Goal: Transaction & Acquisition: Purchase product/service

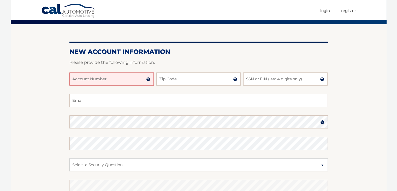
scroll to position [40, 0]
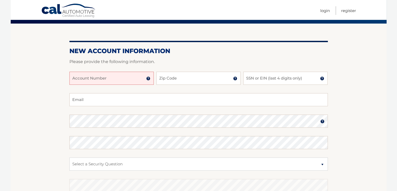
click at [96, 77] on input "Account Number" at bounding box center [111, 78] width 84 height 13
type input "44456021795"
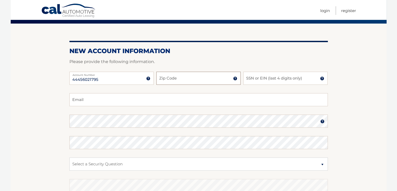
click at [160, 77] on input "Zip Code" at bounding box center [198, 78] width 84 height 13
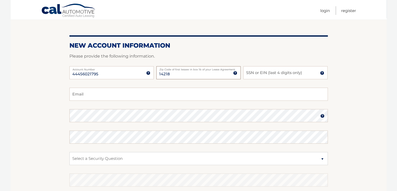
type input "14218"
click at [254, 71] on input "SSN or EIN (last 4 digits only)" at bounding box center [285, 72] width 84 height 13
click at [252, 82] on div "44456021795 Account Number 11 digit account number provided on your coupon book…" at bounding box center [198, 76] width 259 height 21
click at [255, 72] on input "SSN or EIN (last 4 digits only)" at bounding box center [285, 72] width 84 height 13
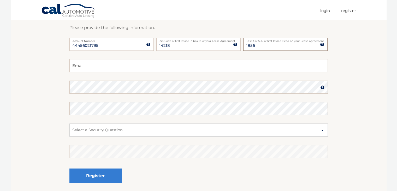
scroll to position [75, 0]
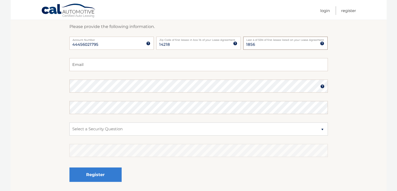
type input "1856"
click at [219, 65] on input "Email" at bounding box center [198, 64] width 259 height 13
type input "[EMAIL_ADDRESS][DOMAIN_NAME]"
click at [350, 86] on section "New Account Information Please provide the following information. 44456021795 A…" at bounding box center [199, 91] width 376 height 204
click at [323, 128] on select "Select a Security Question What was the name of your elementary school? What is…" at bounding box center [198, 128] width 259 height 13
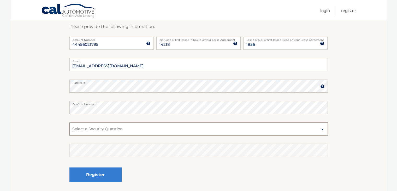
select select "3"
click at [69, 122] on select "Select a Security Question What was the name of your elementary school? What is…" at bounding box center [198, 128] width 259 height 13
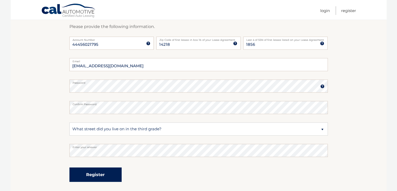
click at [113, 175] on button "Register" at bounding box center [95, 174] width 52 height 14
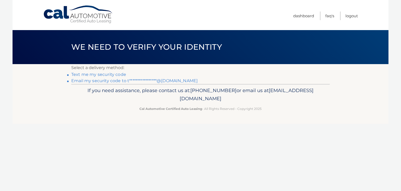
click at [175, 81] on link "**********" at bounding box center [134, 80] width 126 height 5
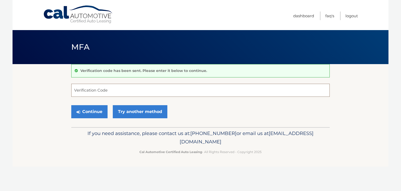
click at [136, 86] on input "Verification Code" at bounding box center [200, 90] width 259 height 13
type input "436809"
click at [97, 113] on button "Continue" at bounding box center [89, 111] width 36 height 13
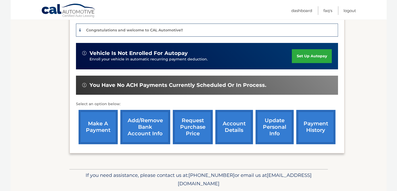
scroll to position [128, 0]
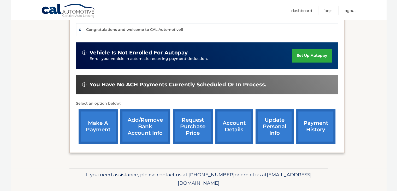
click at [276, 122] on link "update personal info" at bounding box center [275, 126] width 38 height 34
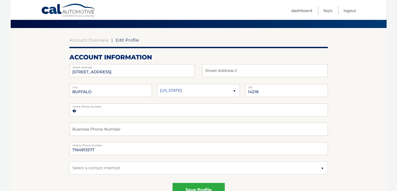
scroll to position [34, 0]
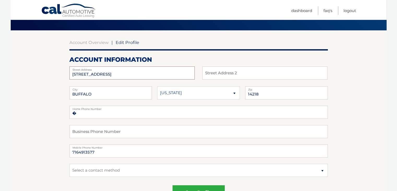
drag, startPoint x: 111, startPoint y: 75, endPoint x: 65, endPoint y: 74, distance: 46.2
type input "19 Jackson Avenue"
drag, startPoint x: 96, startPoint y: 93, endPoint x: 64, endPoint y: 91, distance: 32.2
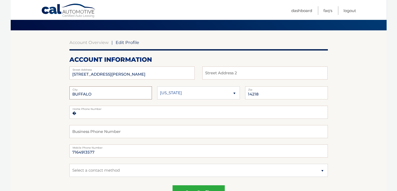
type input ":"
type input "Lackawanna"
drag, startPoint x: 97, startPoint y: 152, endPoint x: 67, endPoint y: 152, distance: 30.0
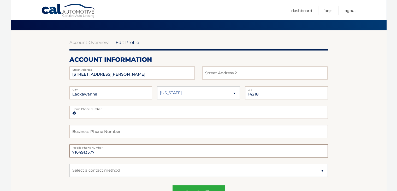
click at [75, 157] on input "7168708263" at bounding box center [198, 150] width 259 height 13
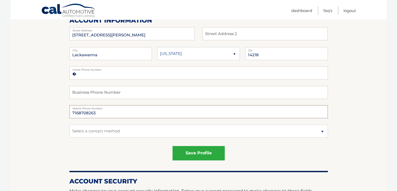
scroll to position [72, 0]
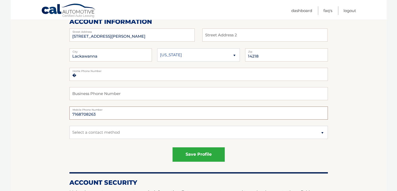
type input "7168708263"
click at [323, 132] on select "Select a contact method Mobile Home" at bounding box center [198, 132] width 259 height 13
select select "1"
click at [69, 126] on select "Select a contact method Mobile Home" at bounding box center [198, 132] width 259 height 13
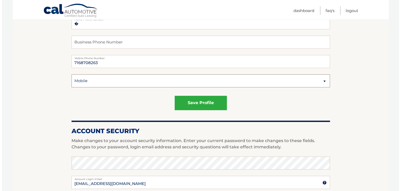
scroll to position [124, 0]
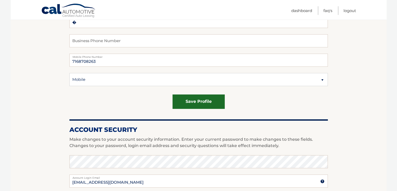
click at [207, 103] on button "save profile" at bounding box center [199, 101] width 52 height 14
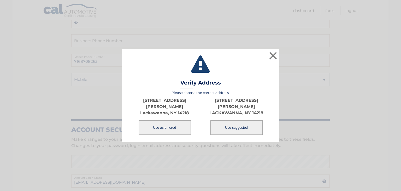
click at [230, 125] on button "Use suggested" at bounding box center [236, 127] width 52 height 14
type input "19 JACKSON AVE"
type input "LACKAWANNA"
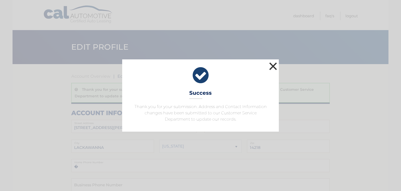
click at [272, 66] on button "×" at bounding box center [273, 66] width 10 height 10
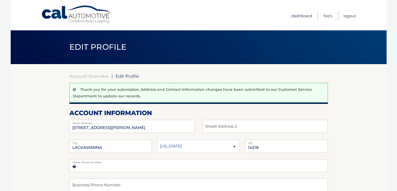
click at [297, 16] on link "Dashboard" at bounding box center [301, 15] width 21 height 9
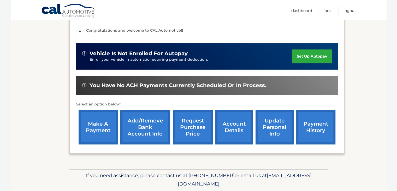
scroll to position [144, 0]
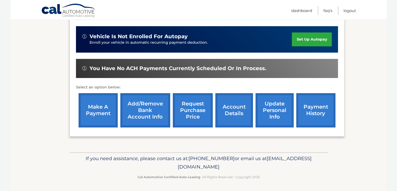
click at [144, 110] on link "Add/Remove bank account info" at bounding box center [145, 110] width 50 height 34
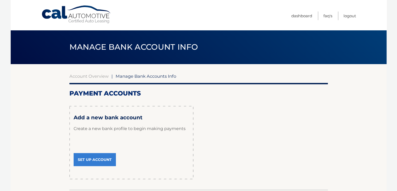
drag, startPoint x: 395, startPoint y: 68, endPoint x: 395, endPoint y: 86, distance: 17.8
click at [395, 86] on body "Cal Automotive Menu Dashboard FAQ's Logout" at bounding box center [198, 95] width 397 height 191
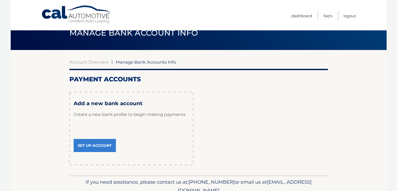
scroll to position [27, 0]
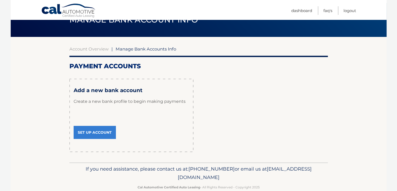
click at [103, 132] on link "Set Up Account" at bounding box center [95, 132] width 42 height 13
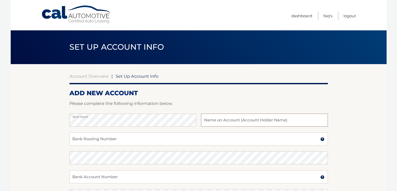
click at [228, 122] on input "text" at bounding box center [264, 119] width 127 height 13
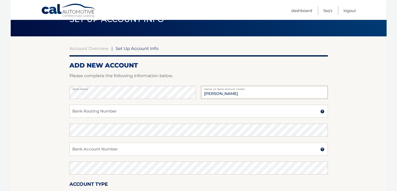
scroll to position [36, 0]
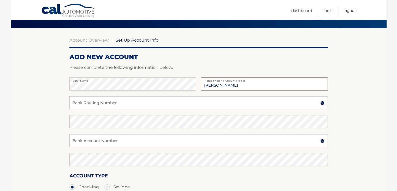
type input "[PERSON_NAME]"
click at [148, 102] on input "Bank Routing Number" at bounding box center [198, 102] width 259 height 13
paste input "021000322"
type input "021000322"
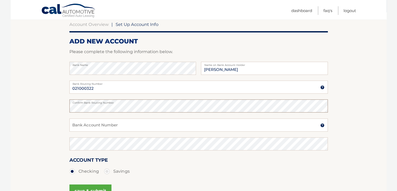
scroll to position [65, 0]
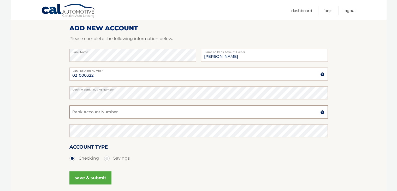
click at [165, 108] on input "Bank Account Number" at bounding box center [198, 111] width 259 height 13
paste input "483045370286"
type input "483045370286"
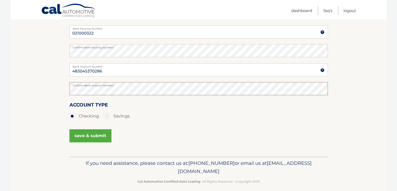
scroll to position [108, 0]
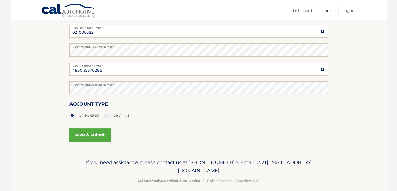
click at [95, 135] on button "save & submit" at bounding box center [90, 134] width 42 height 13
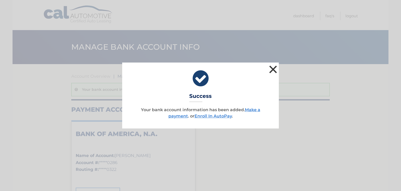
click at [274, 69] on button "×" at bounding box center [273, 69] width 10 height 10
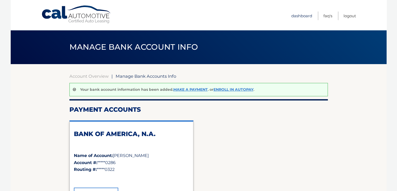
click at [302, 16] on link "Dashboard" at bounding box center [301, 15] width 21 height 9
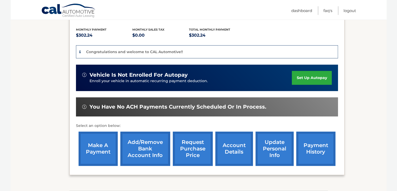
scroll to position [107, 0]
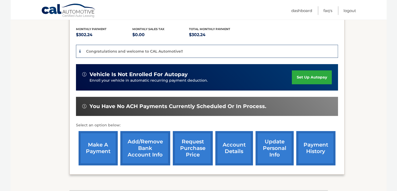
click at [98, 143] on link "make a payment" at bounding box center [98, 148] width 39 height 34
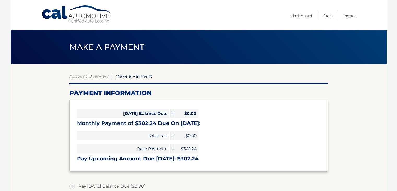
select select "YmRjYjMwOTItZDFkNC00OTMwLTg0OTMtZDczNGVmMDIxNWM1"
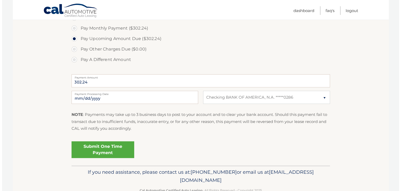
scroll to position [169, 0]
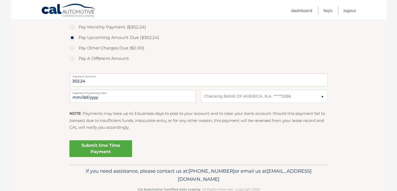
click at [101, 152] on link "Submit One Time Payment" at bounding box center [100, 148] width 63 height 17
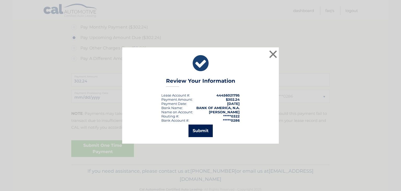
click at [204, 130] on button "Submit" at bounding box center [201, 130] width 24 height 13
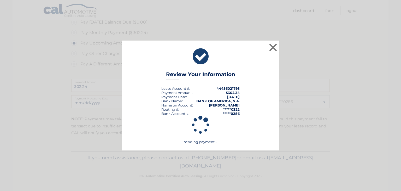
scroll to position [163, 0]
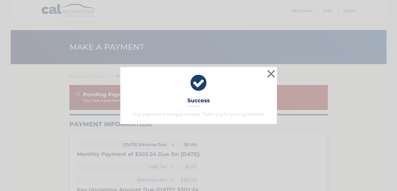
select select "YmRjYjMwOTItZDFkNC00OTMwLTg0OTMtZDczNGVmMDIxNWM1"
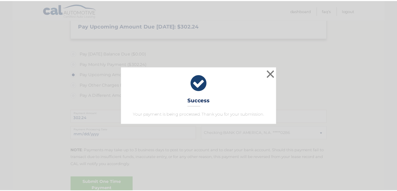
scroll to position [163, 0]
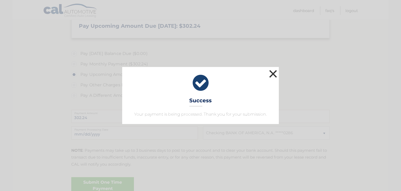
click at [274, 73] on button "×" at bounding box center [273, 73] width 10 height 10
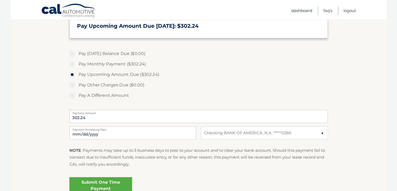
click at [298, 12] on link "Dashboard" at bounding box center [301, 10] width 21 height 9
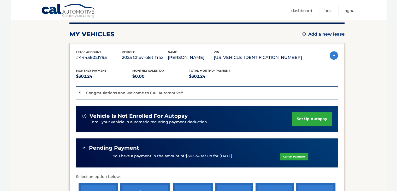
scroll to position [66, 0]
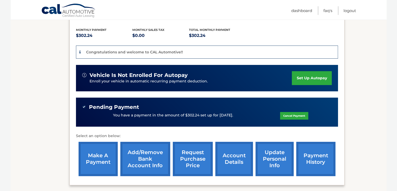
scroll to position [116, 0]
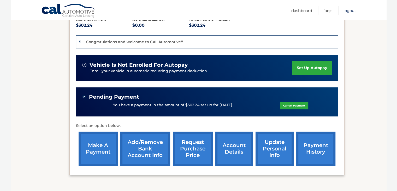
click at [350, 11] on link "Logout" at bounding box center [350, 10] width 13 height 9
